Goal: Find specific page/section: Find specific page/section

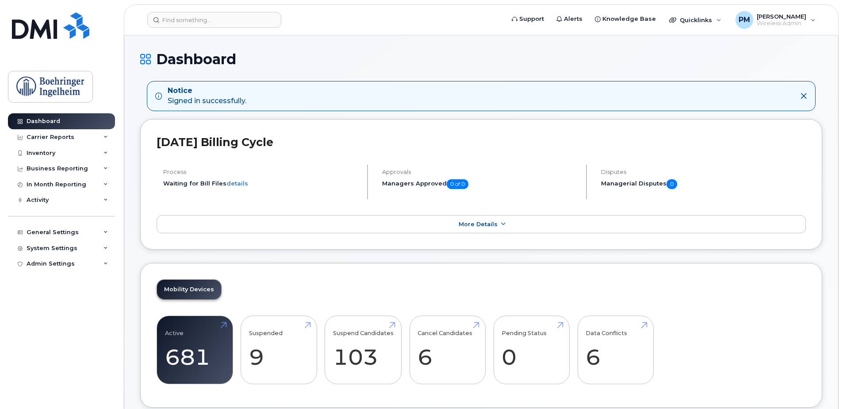
scroll to position [265, 0]
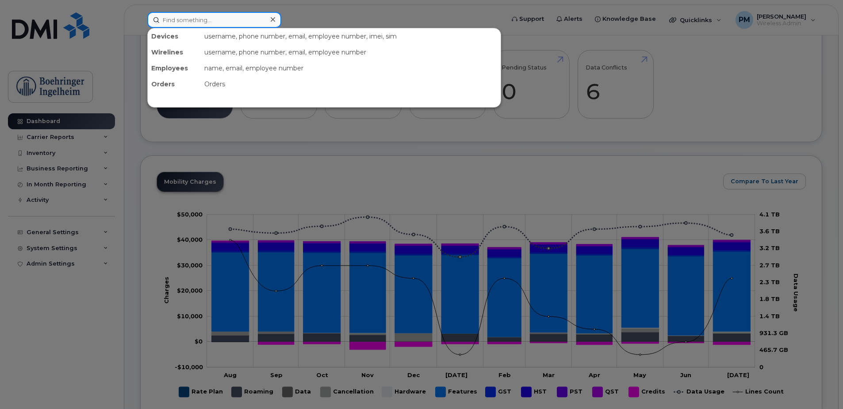
click at [215, 21] on input at bounding box center [214, 20] width 134 height 16
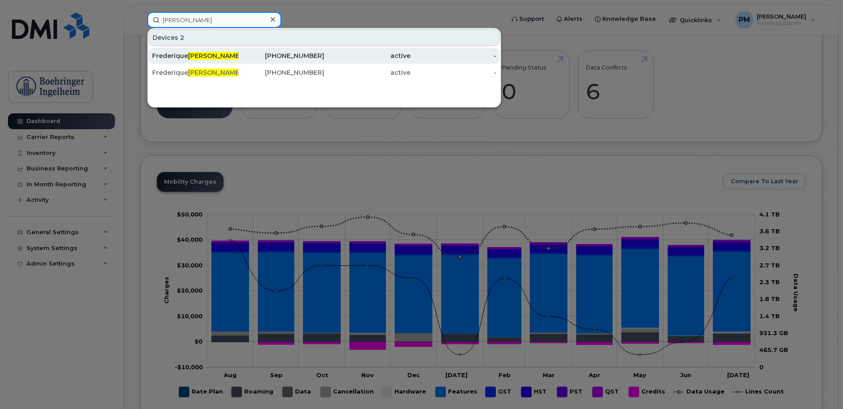
type input "[PERSON_NAME]"
click at [218, 60] on div "[PERSON_NAME]" at bounding box center [195, 55] width 86 height 9
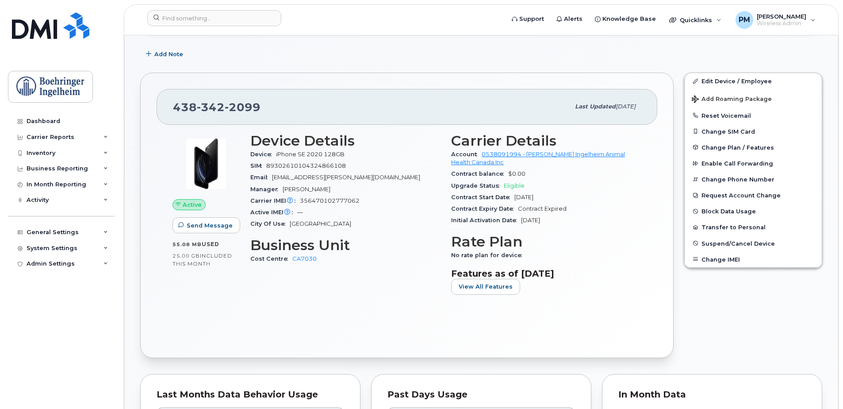
scroll to position [221, 0]
